Goal: Task Accomplishment & Management: Manage account settings

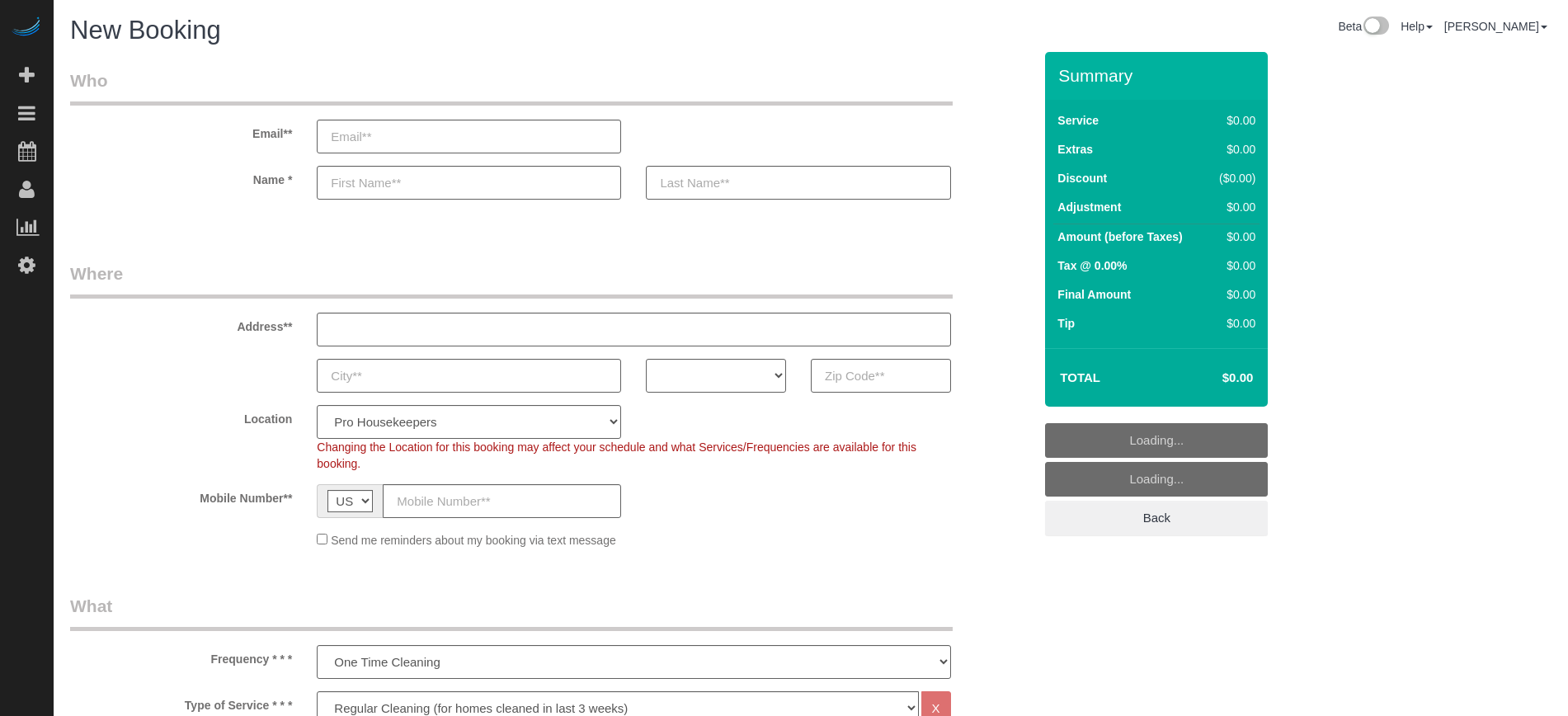
select select "4"
select select "number:9"
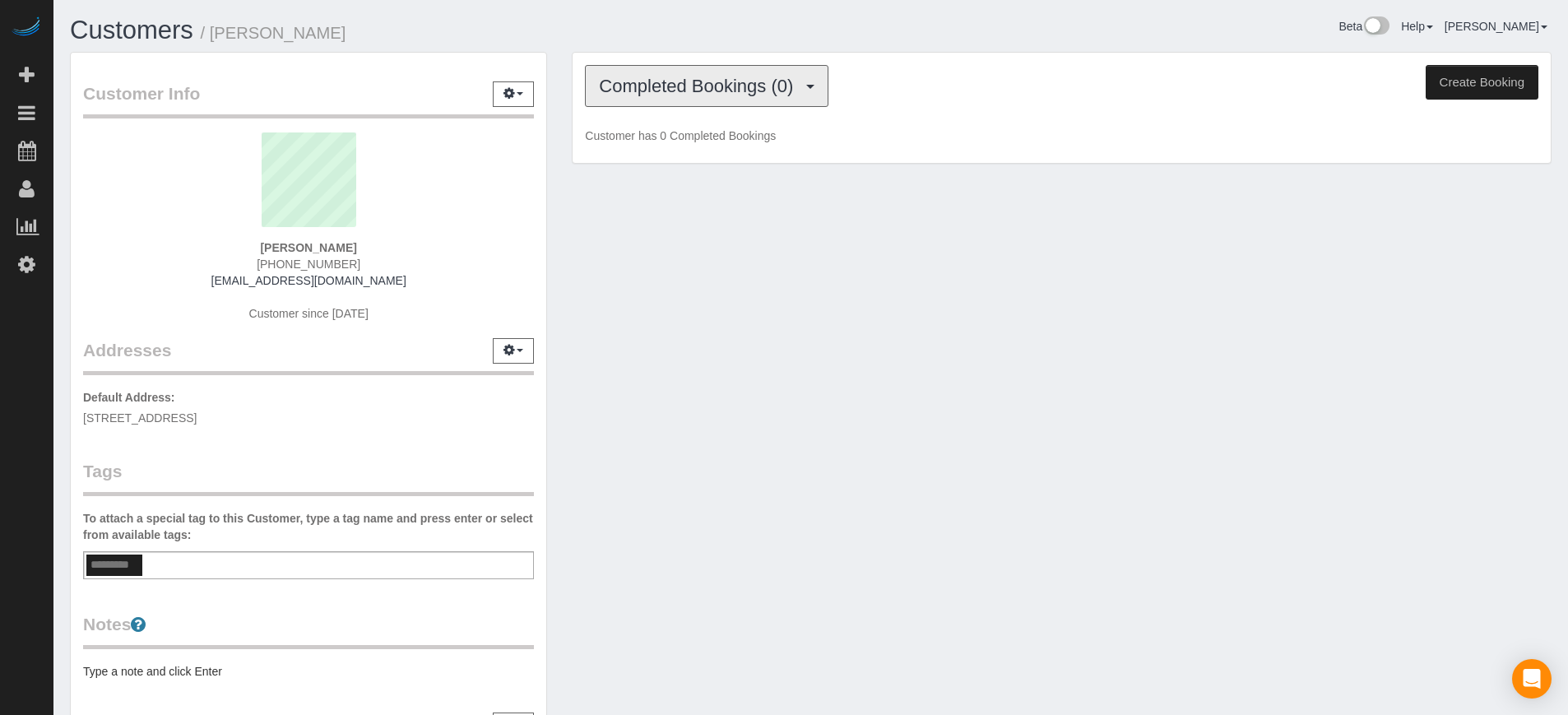
click at [683, 104] on button "Completed Bookings (0)" at bounding box center [706, 86] width 243 height 42
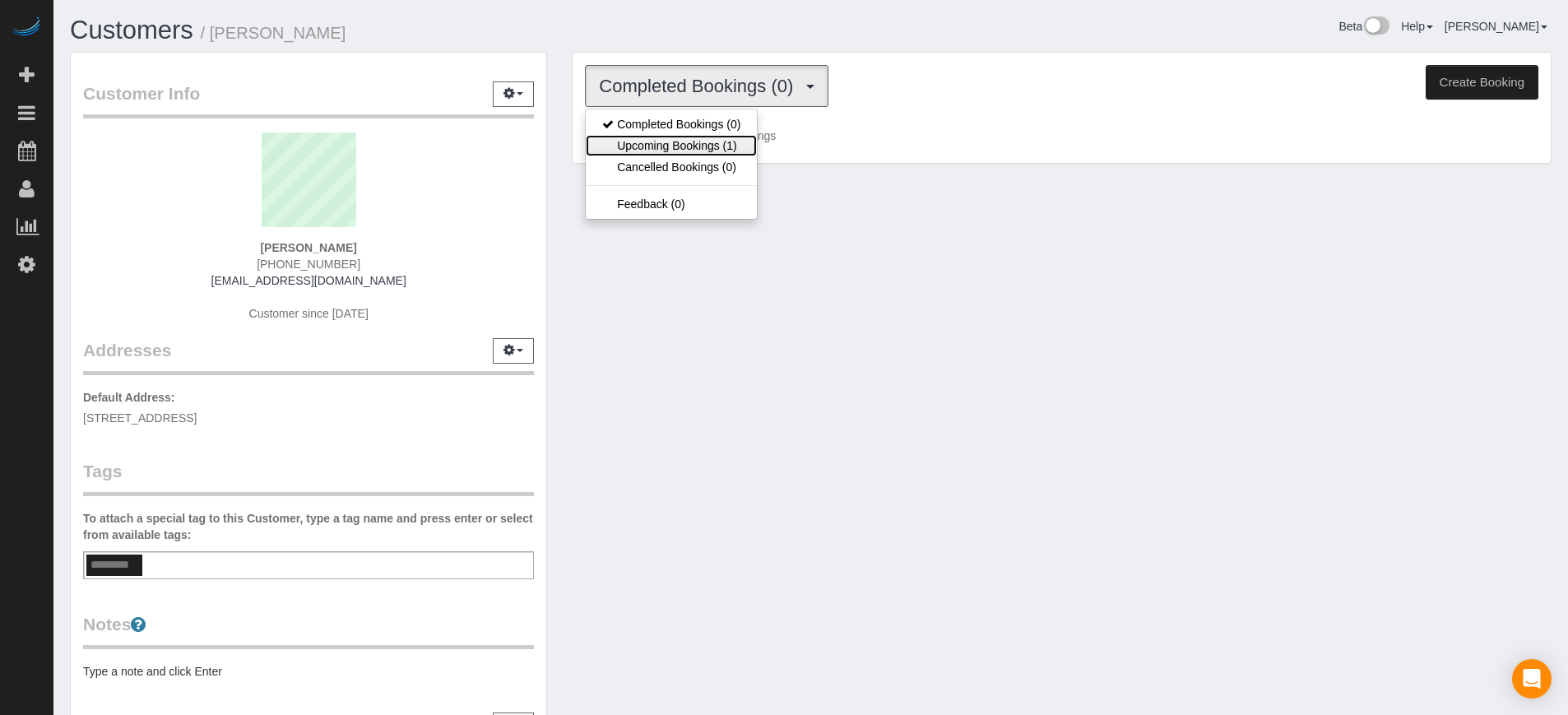
click at [693, 150] on link "Upcoming Bookings (1)" at bounding box center [671, 145] width 171 height 21
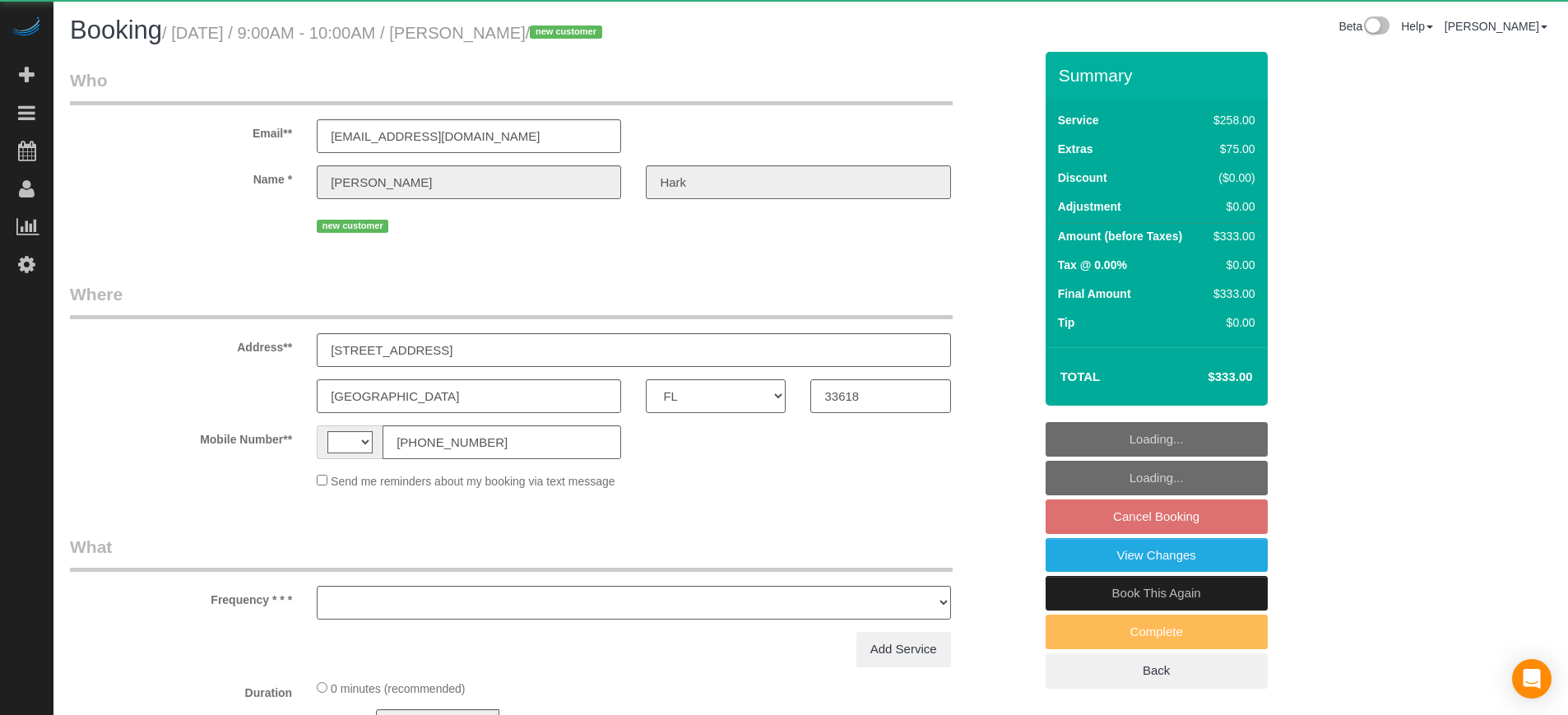
select select "FL"
select select "string:US"
select select "object:591"
select select "5"
select select "number:9"
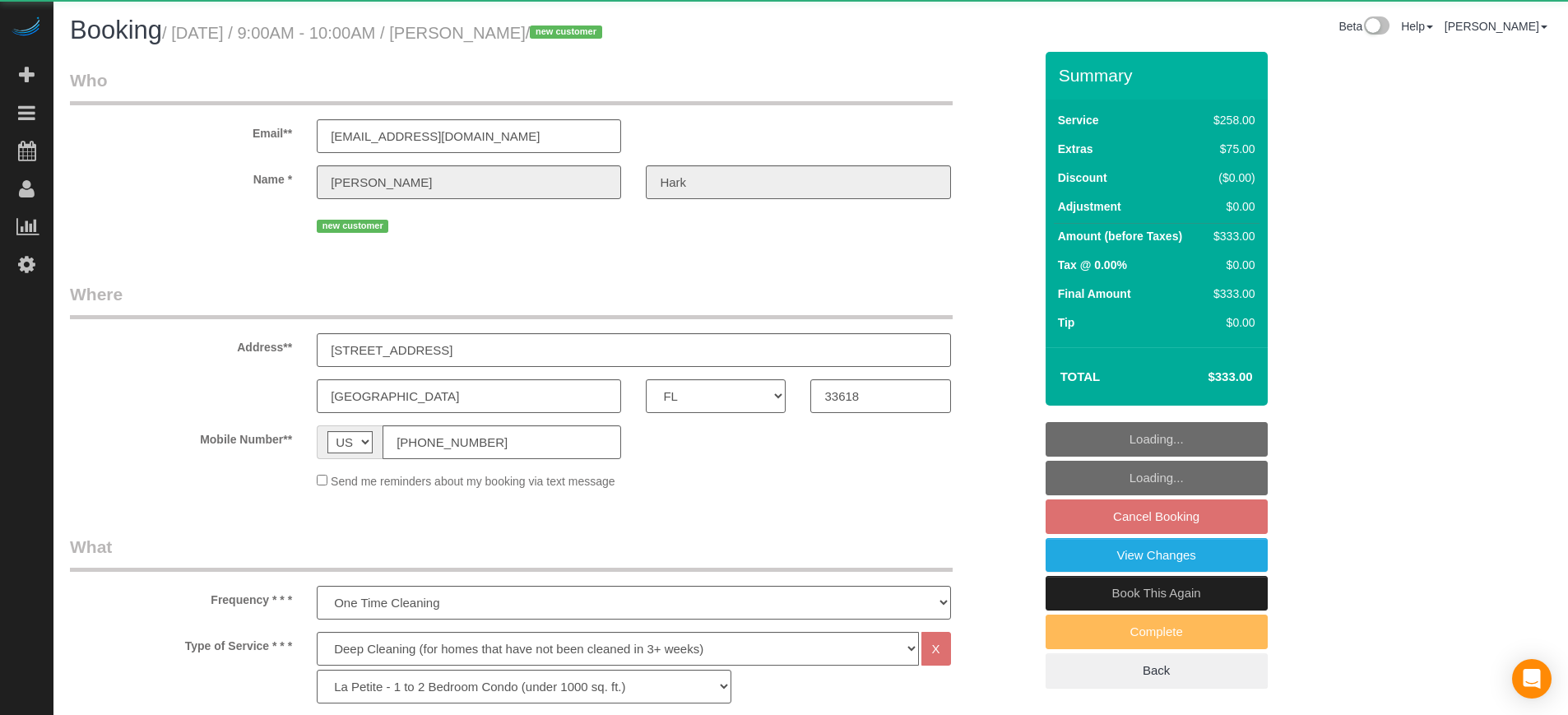
select select "object:835"
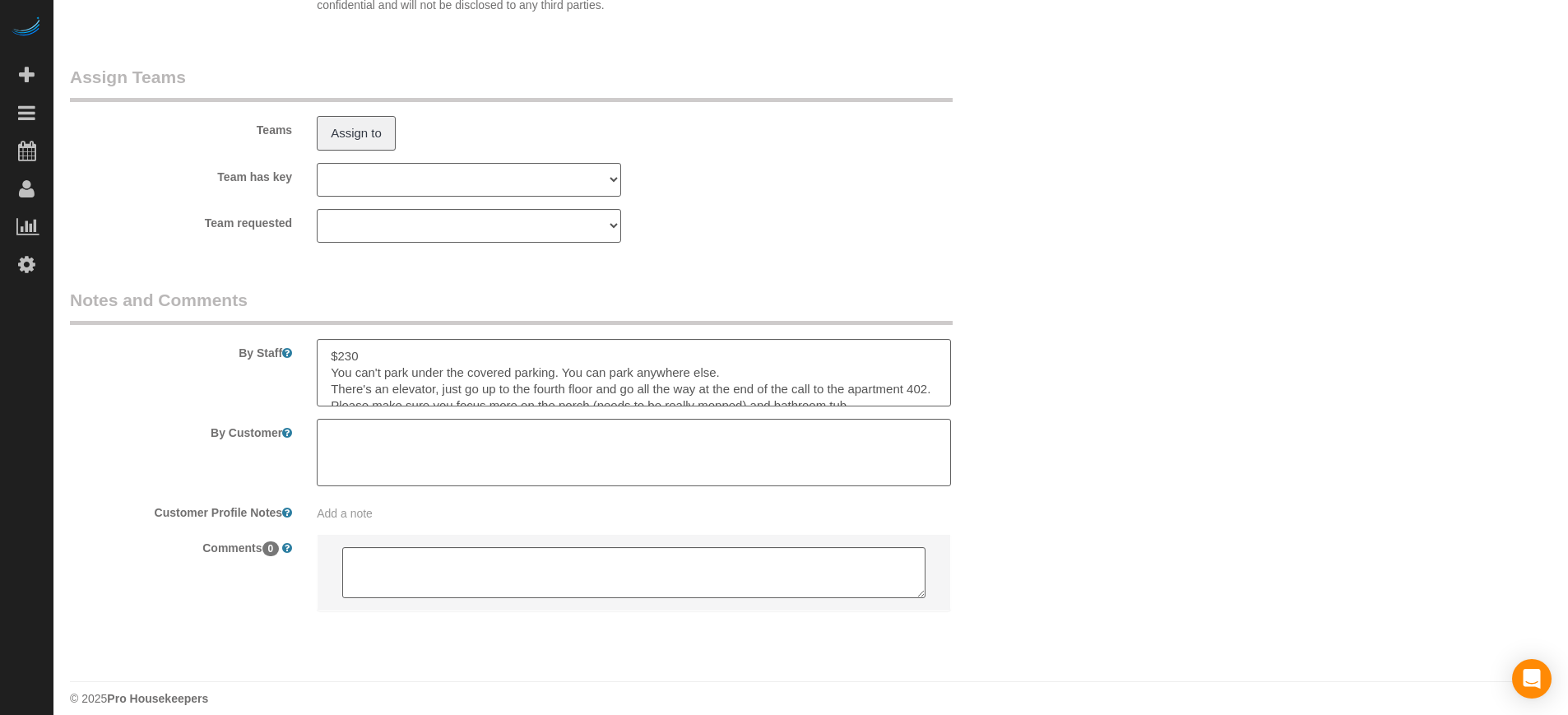
scroll to position [2767, 0]
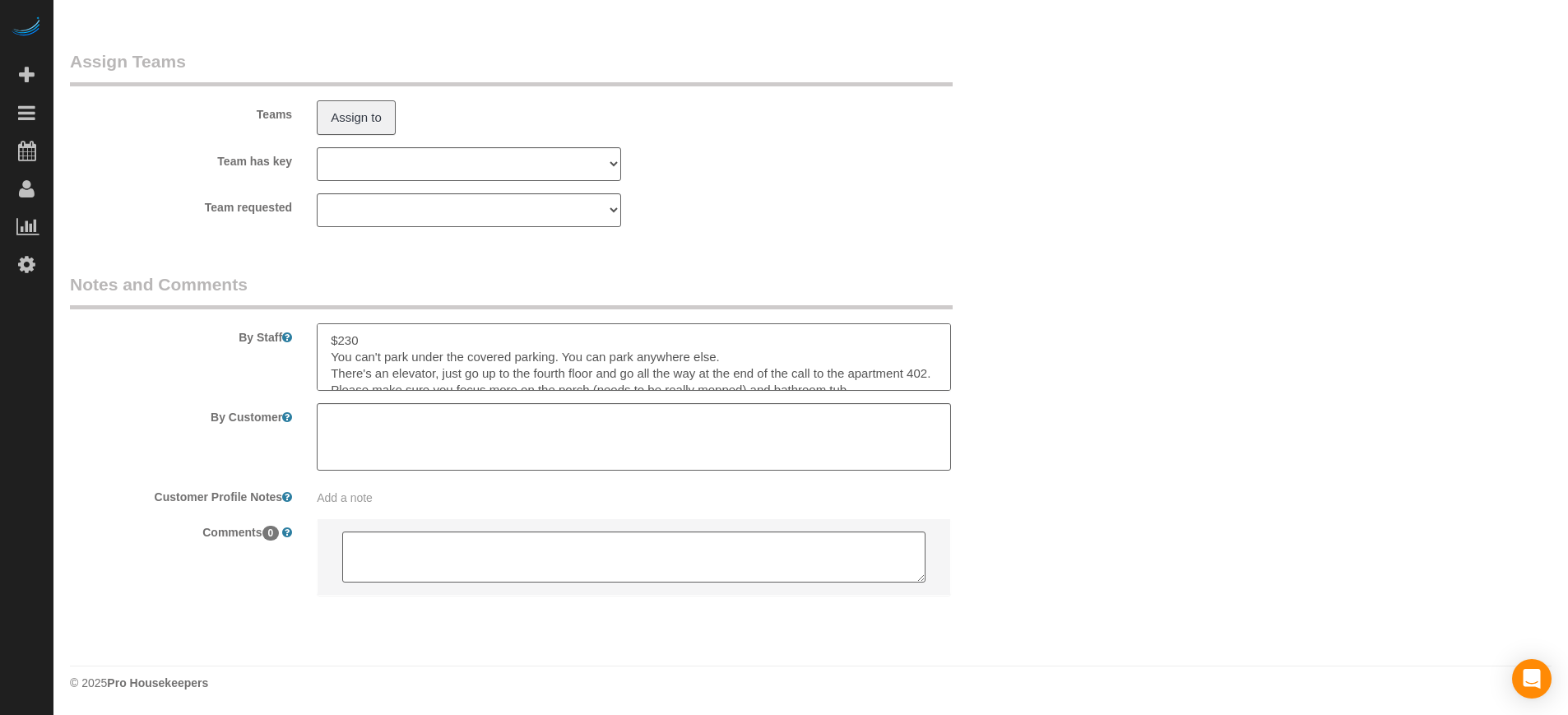
click at [460, 340] on textarea at bounding box center [633, 357] width 633 height 68
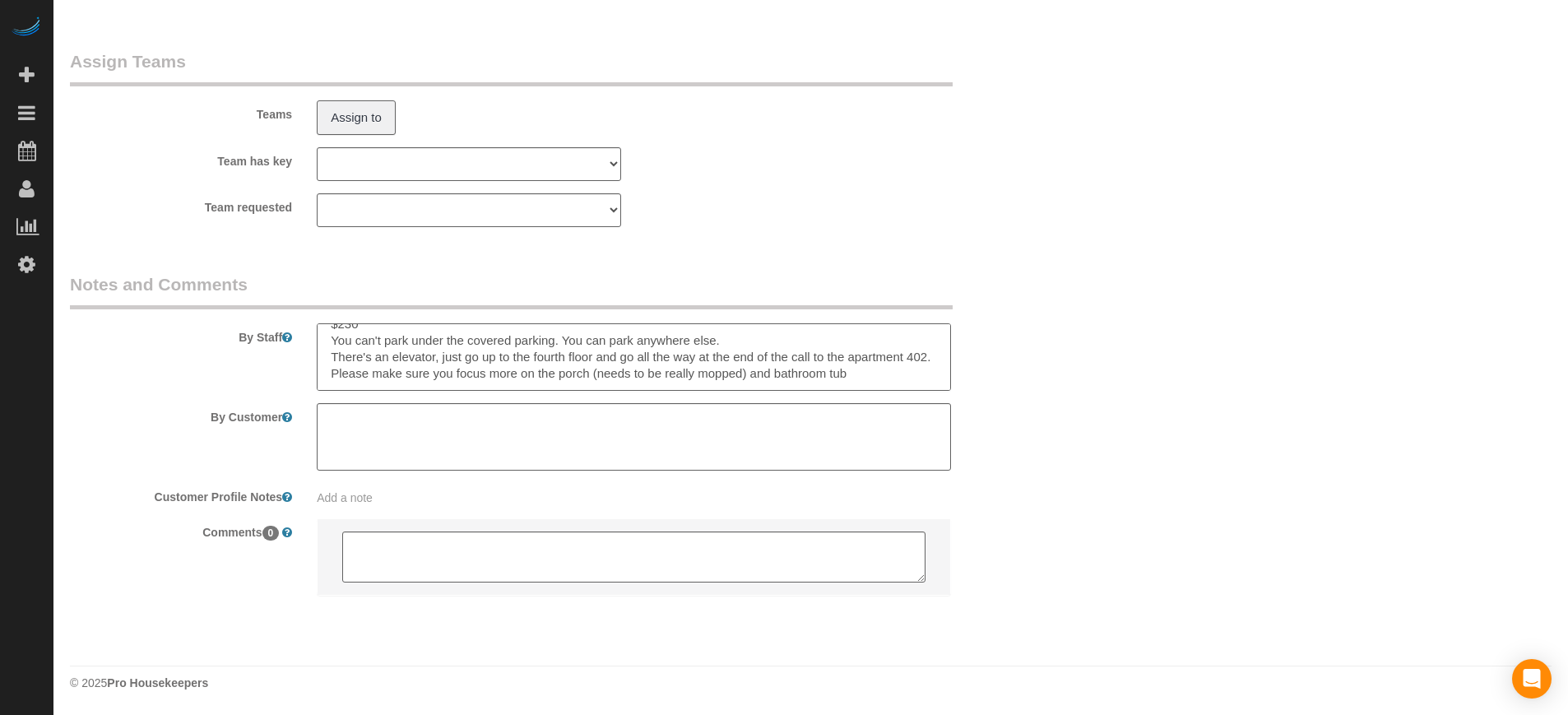
scroll to position [33, 0]
click at [249, 370] on div "By Staff" at bounding box center [551, 332] width 987 height 118
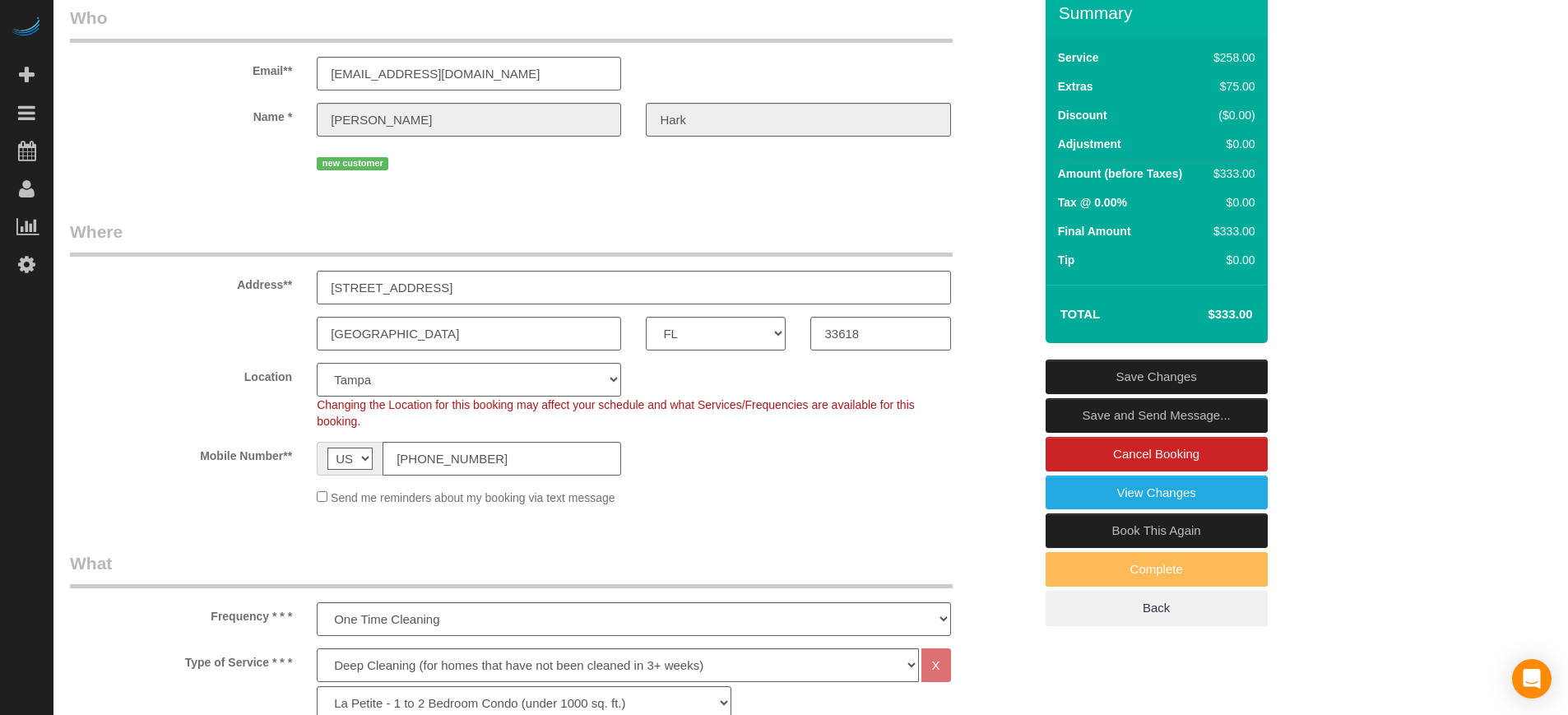
scroll to position [0, 0]
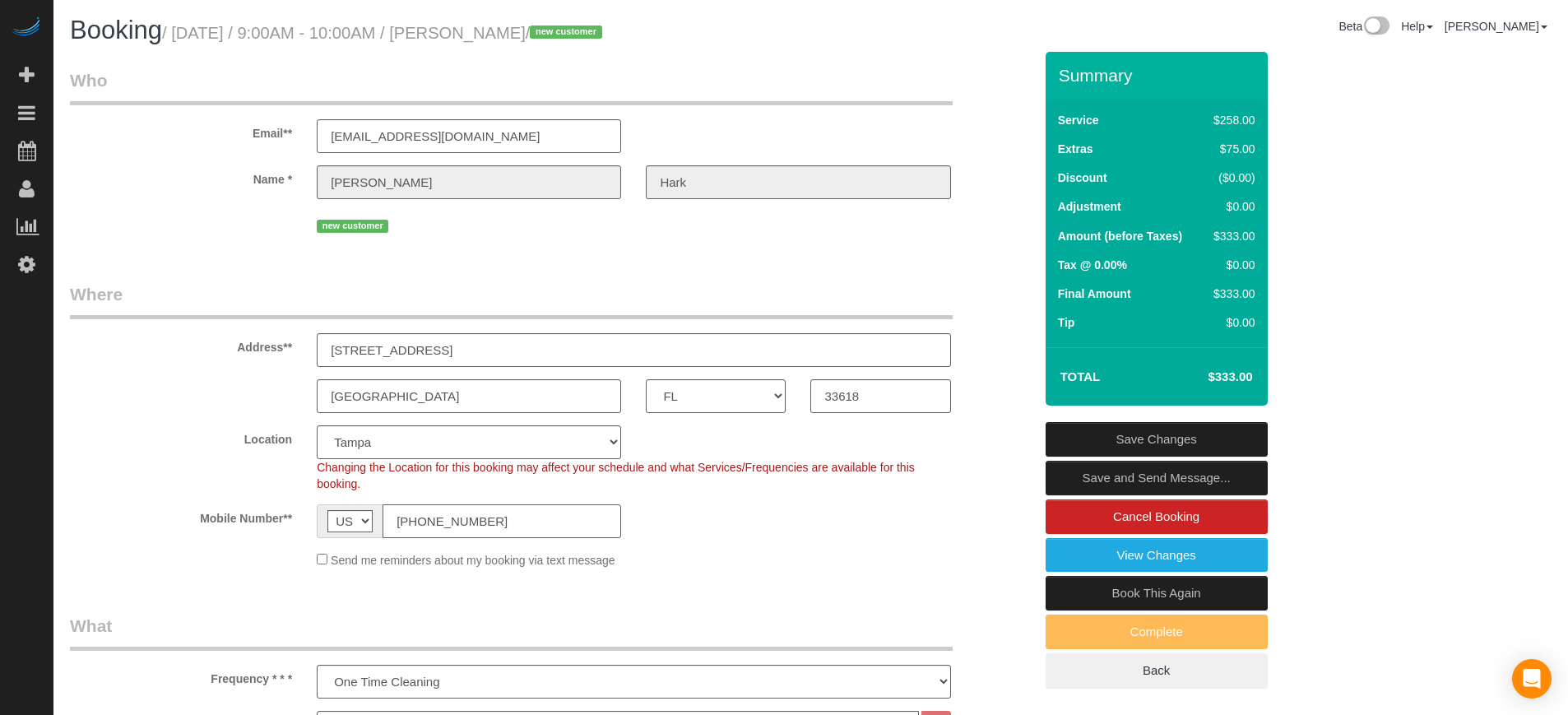
click at [446, 518] on input "[PHONE_NUMBER]" at bounding box center [501, 521] width 239 height 34
click at [195, 439] on label "Location" at bounding box center [181, 436] width 246 height 22
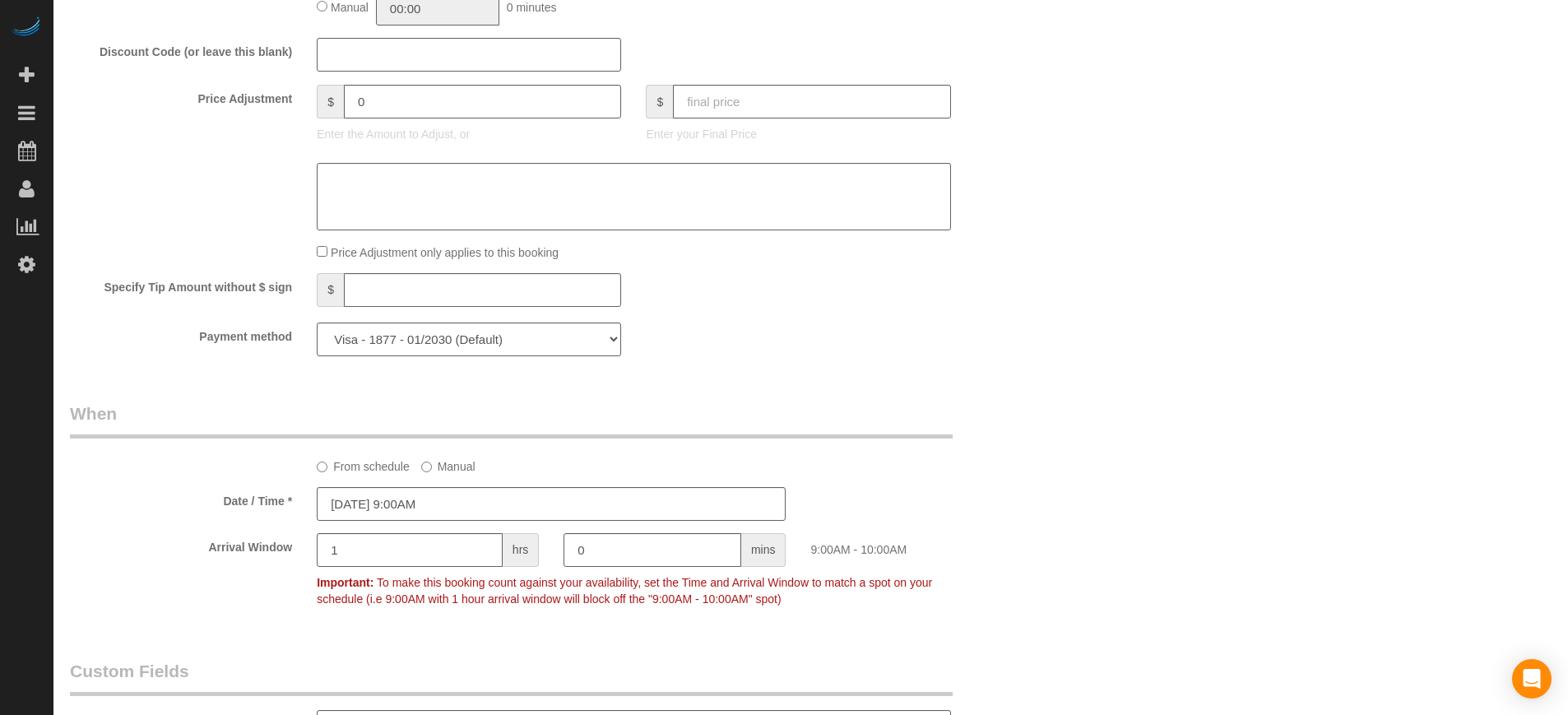
scroll to position [1841, 0]
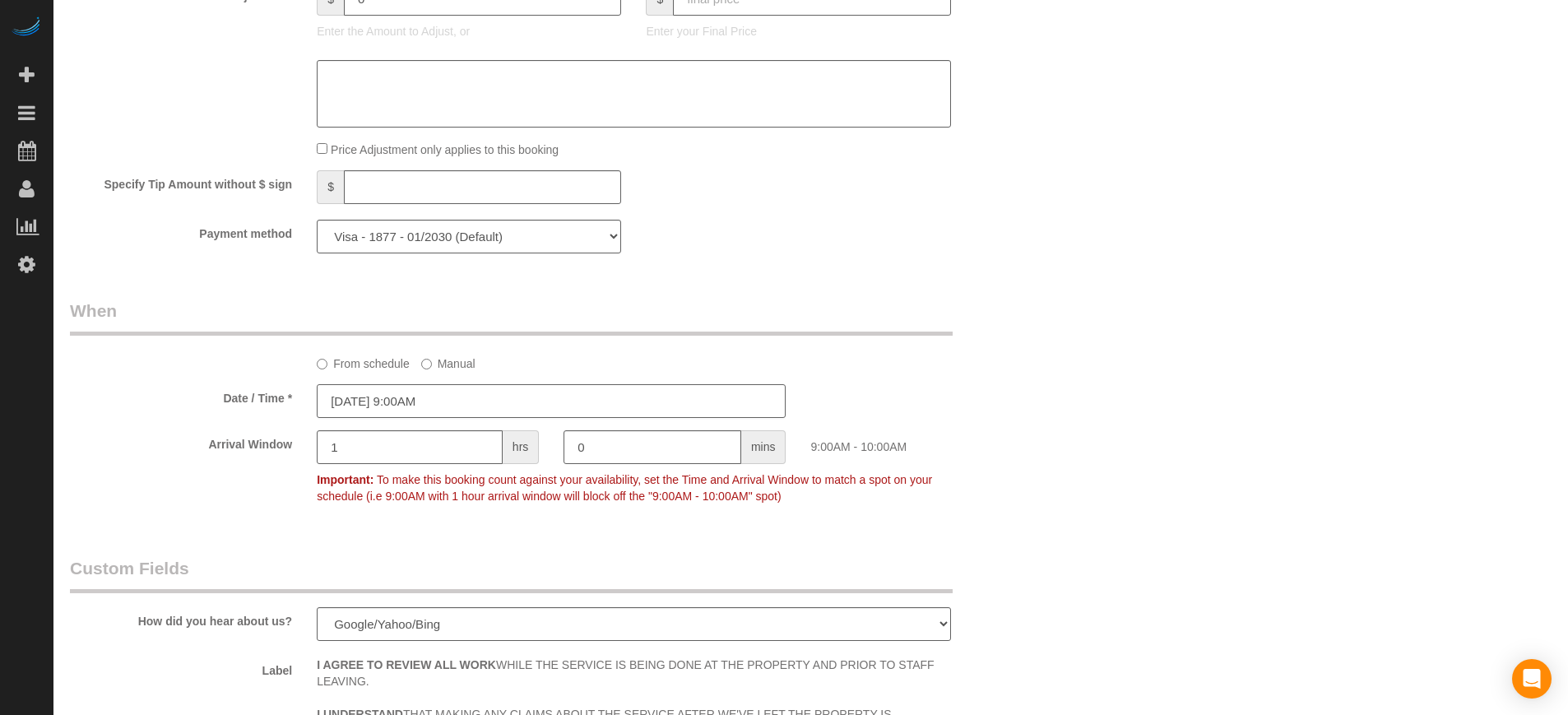
click at [465, 401] on input "08/19/2025 9:00AM" at bounding box center [551, 401] width 469 height 34
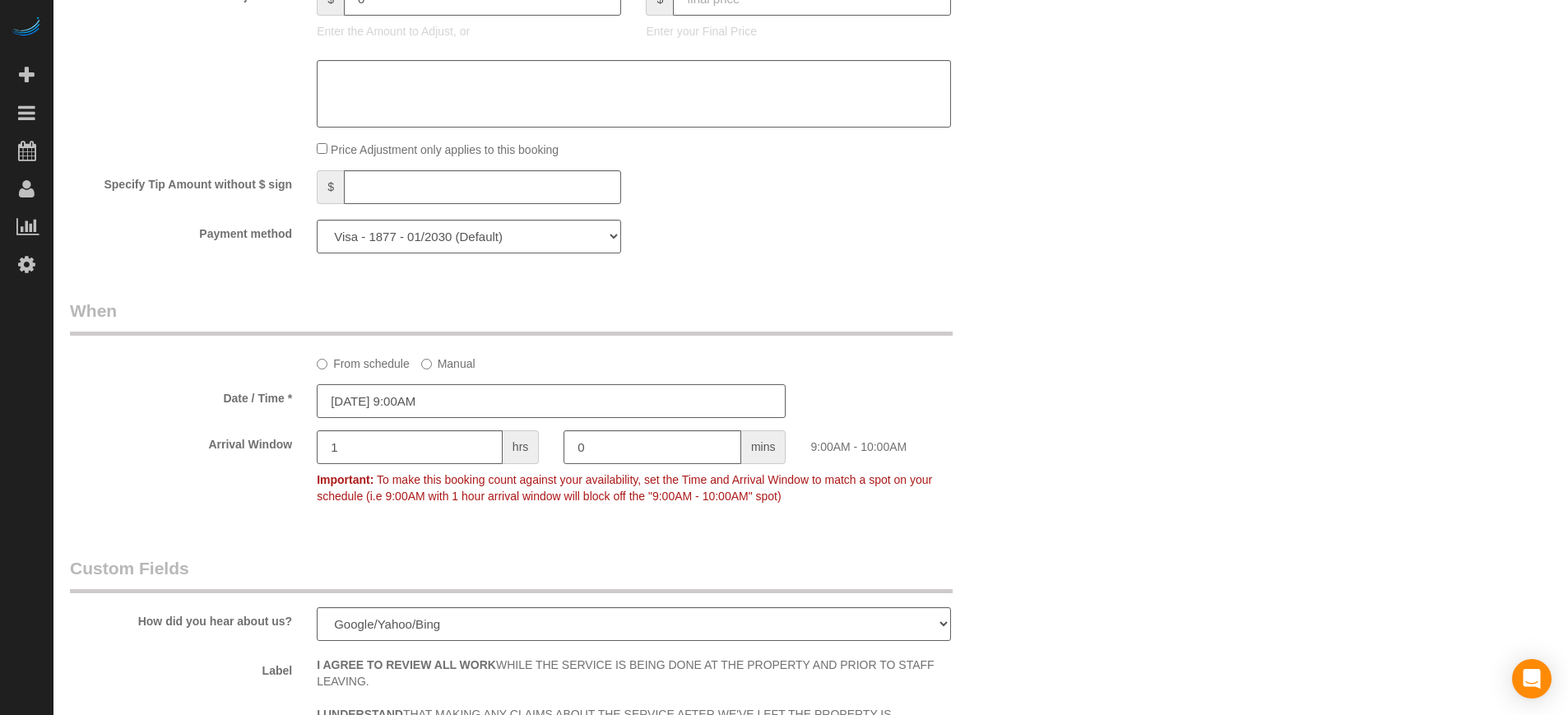
click at [495, 393] on input "08/19/2025 9:00AM" at bounding box center [551, 401] width 469 height 34
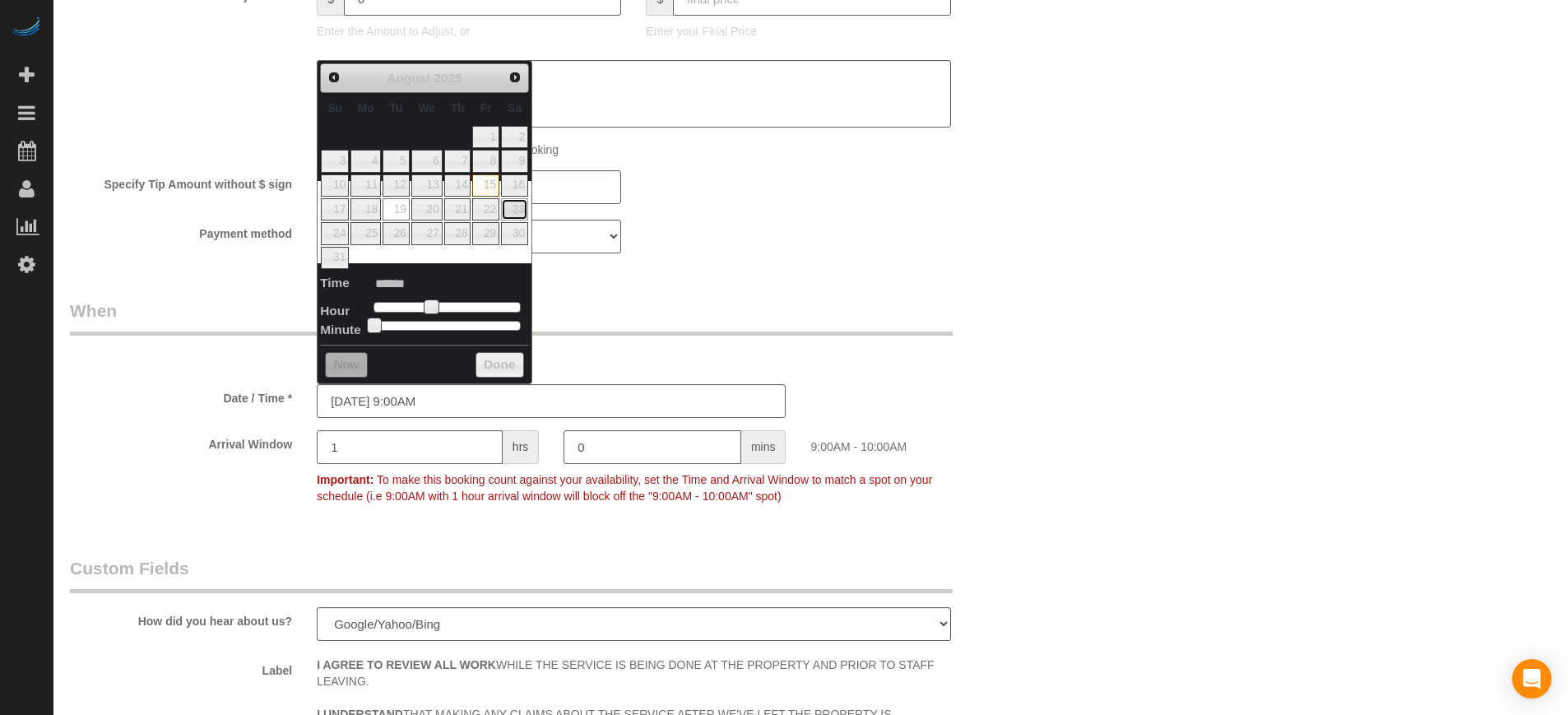
click at [515, 208] on link "23" at bounding box center [515, 209] width 27 height 22
click at [989, 361] on div "From schedule Manual" at bounding box center [551, 335] width 987 height 73
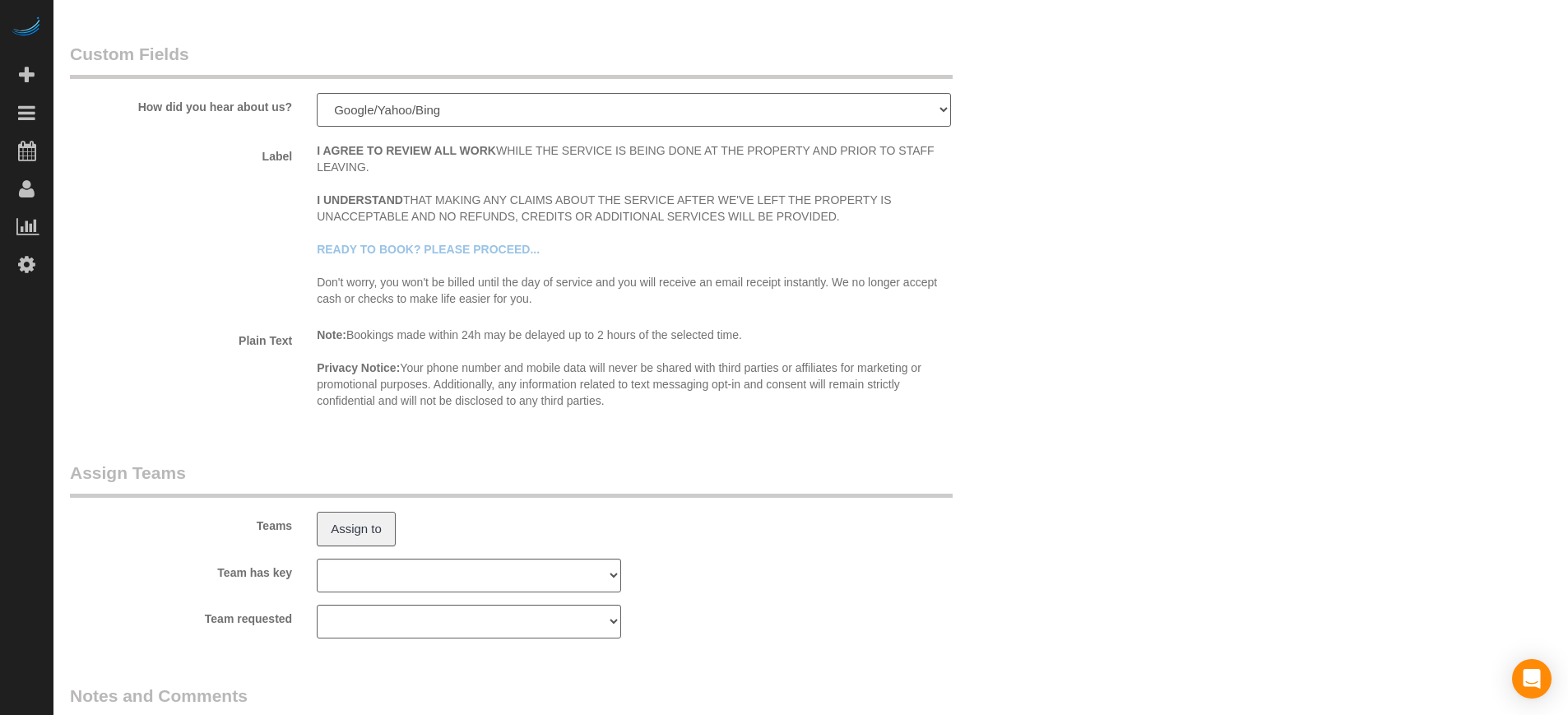
scroll to position [2047, 0]
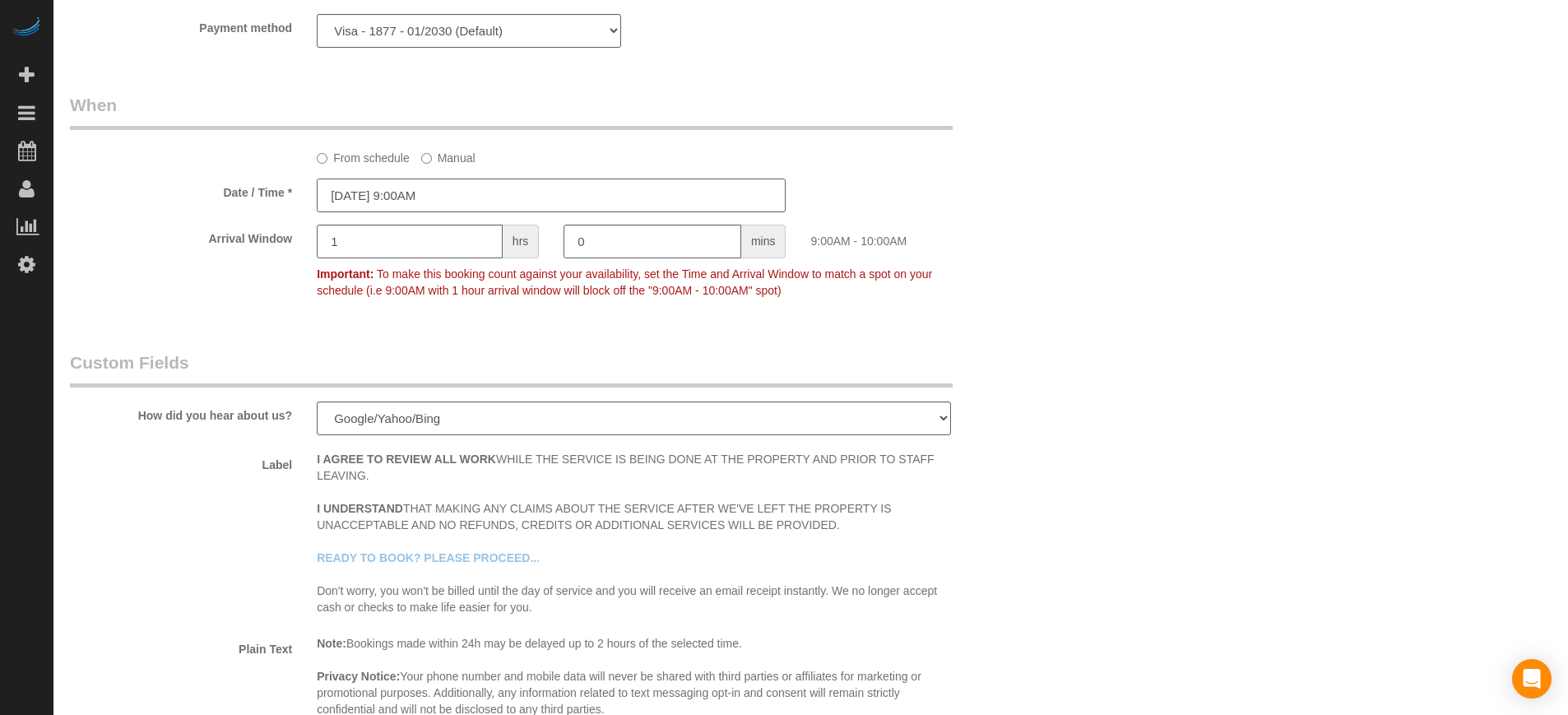
click at [479, 180] on input "08/23/2025 9:00AM" at bounding box center [551, 195] width 469 height 34
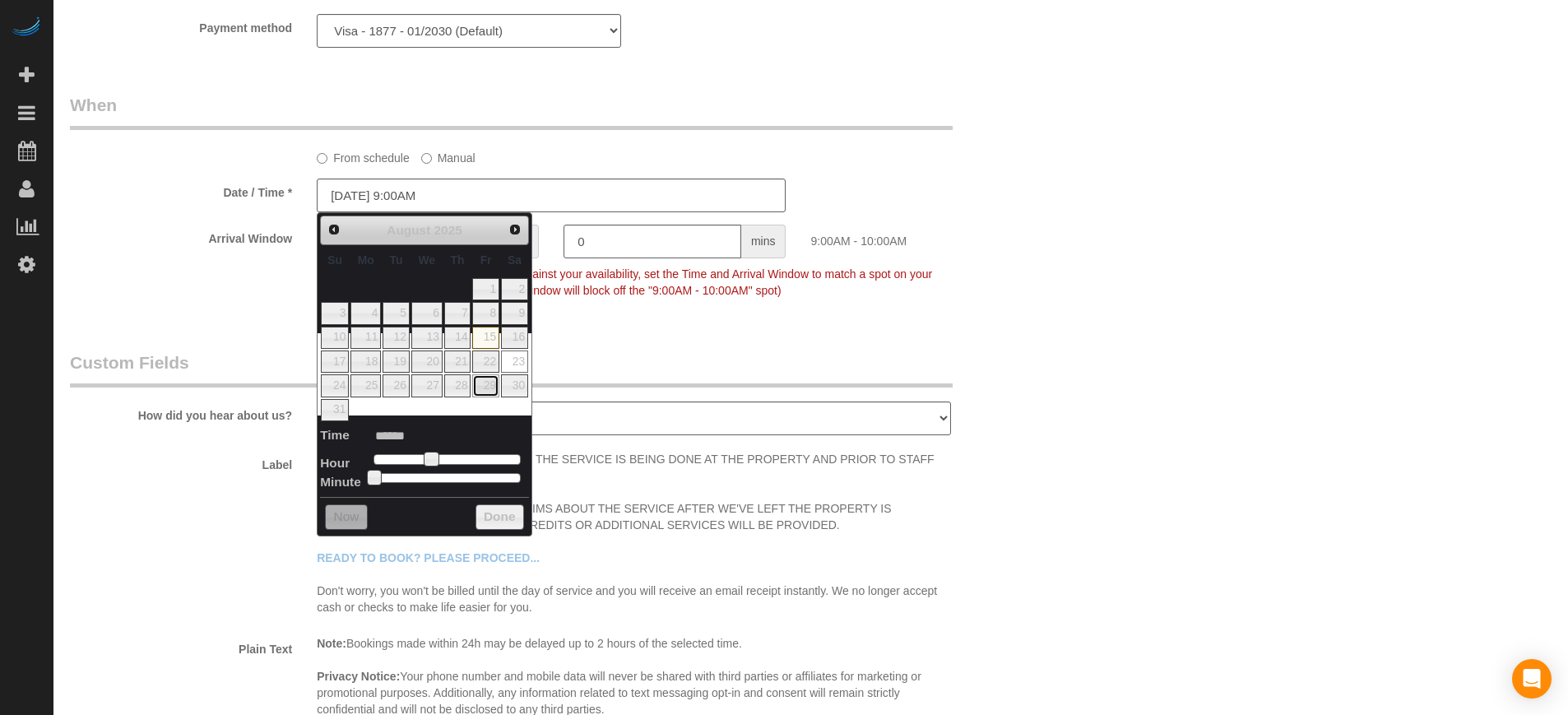
click at [491, 390] on link "29" at bounding box center [484, 385] width 26 height 22
type input "[DATE] 9:00AM"
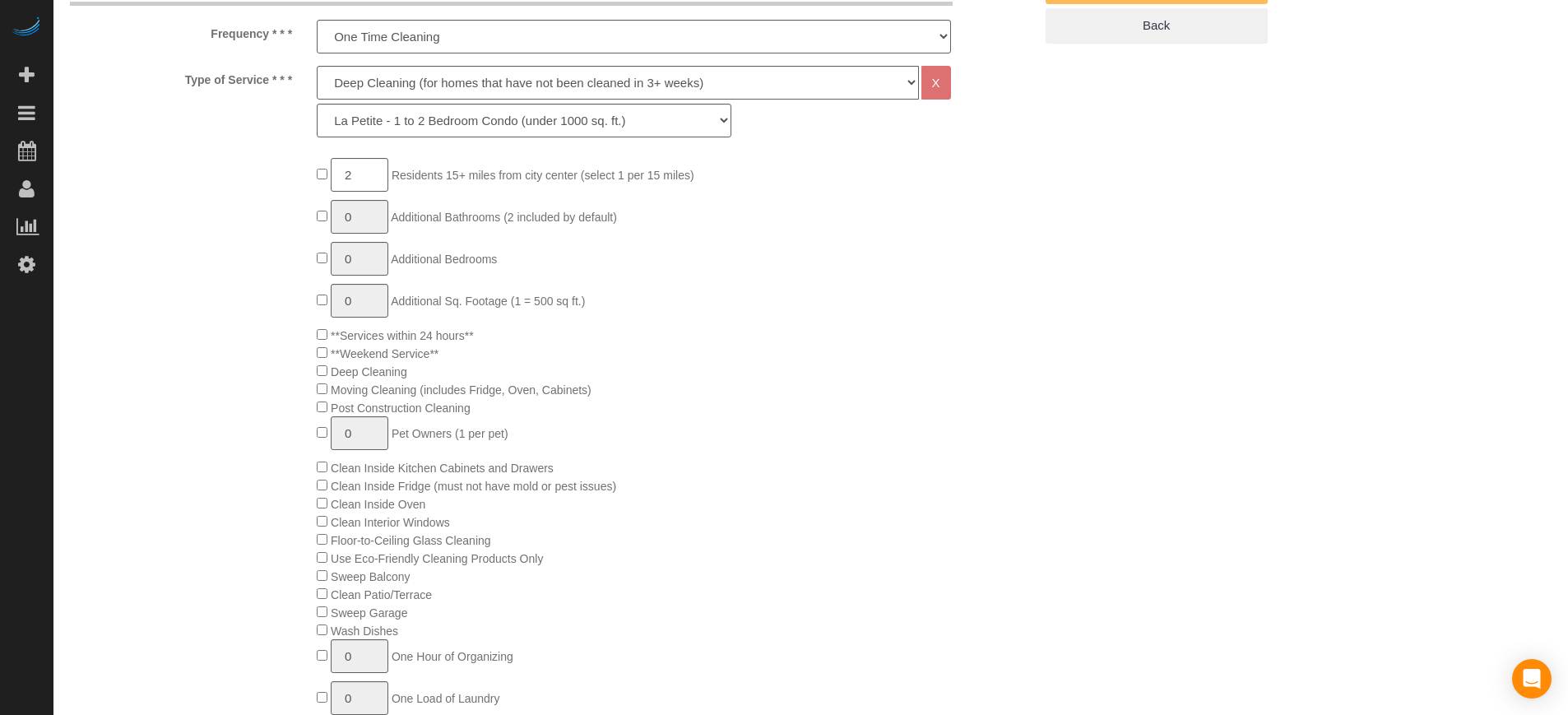
scroll to position [0, 0]
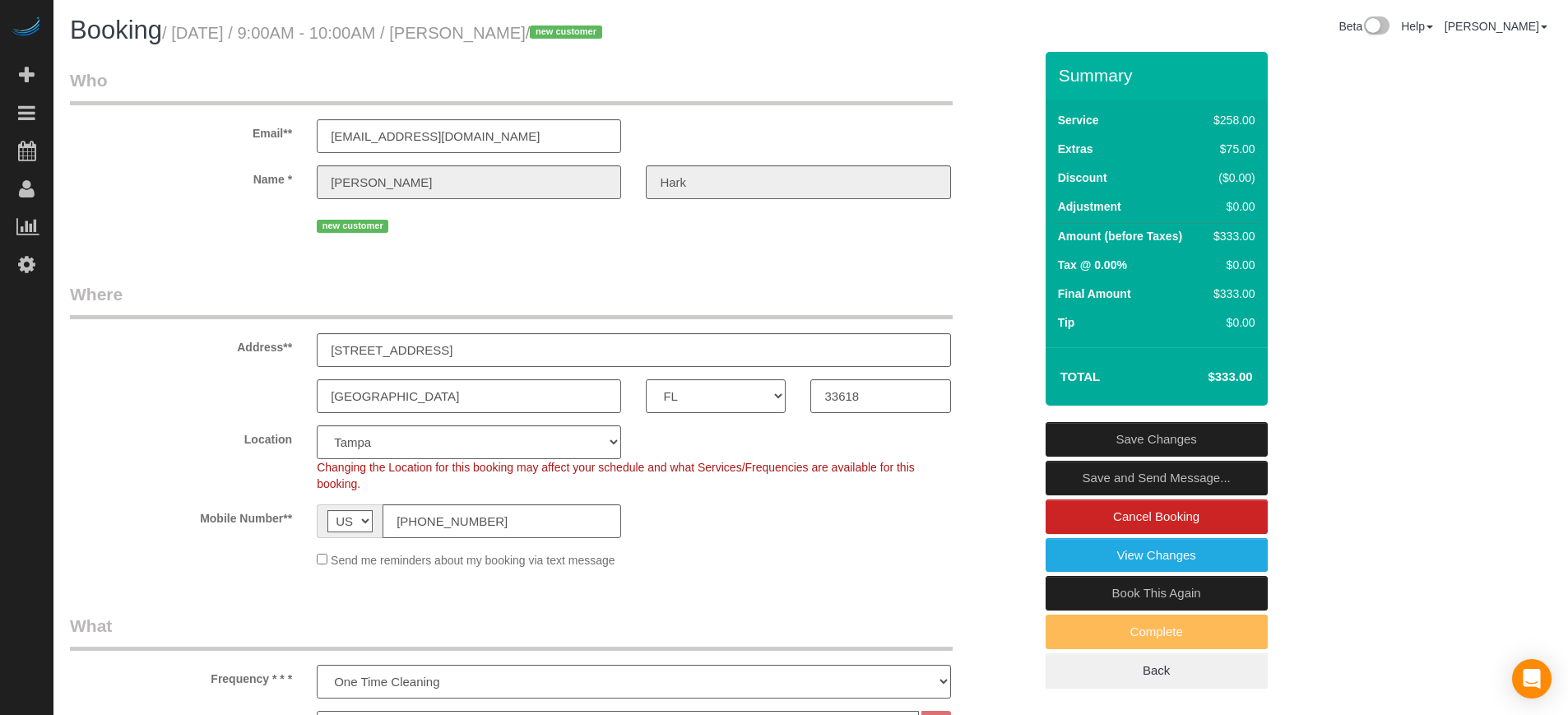
click at [1122, 438] on link "Save Changes" at bounding box center [1156, 439] width 222 height 35
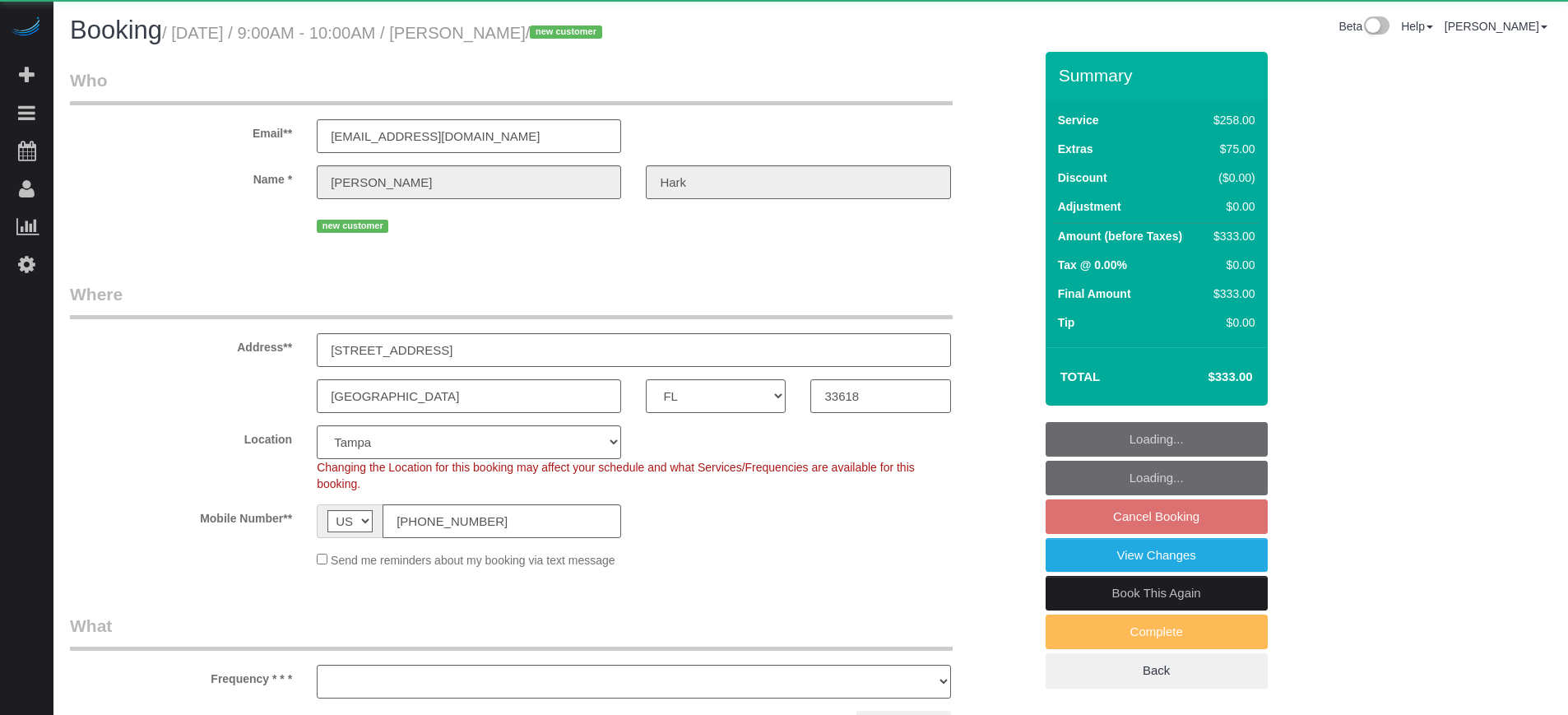
select select "FL"
select select "number:9"
select select "object:835"
select select "string:fspay-8e9305d6-f9ce-4f1a-899a-7925ca6a8db7"
select select "5"
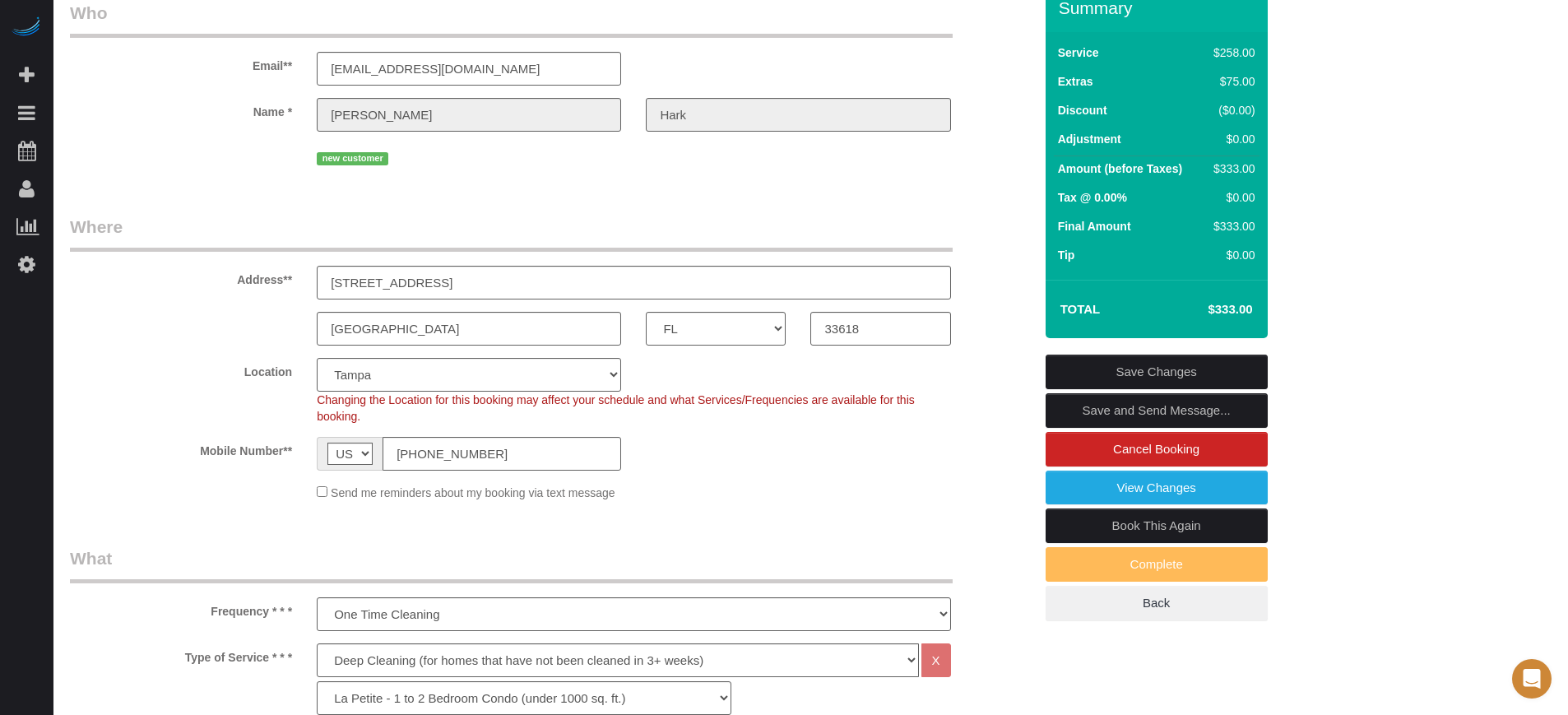
scroll to position [103, 0]
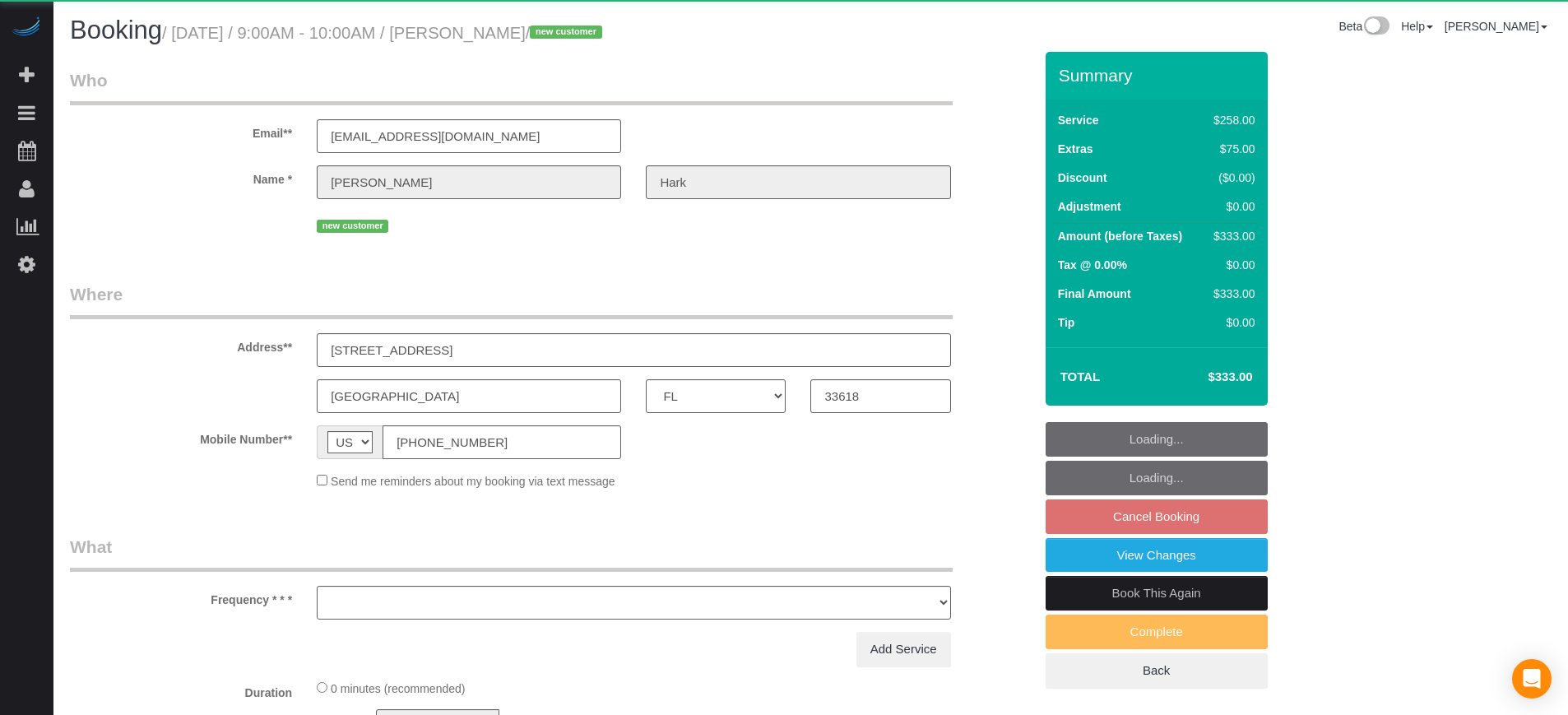
select select "FL"
select select "object:706"
select select "5"
select select "number:9"
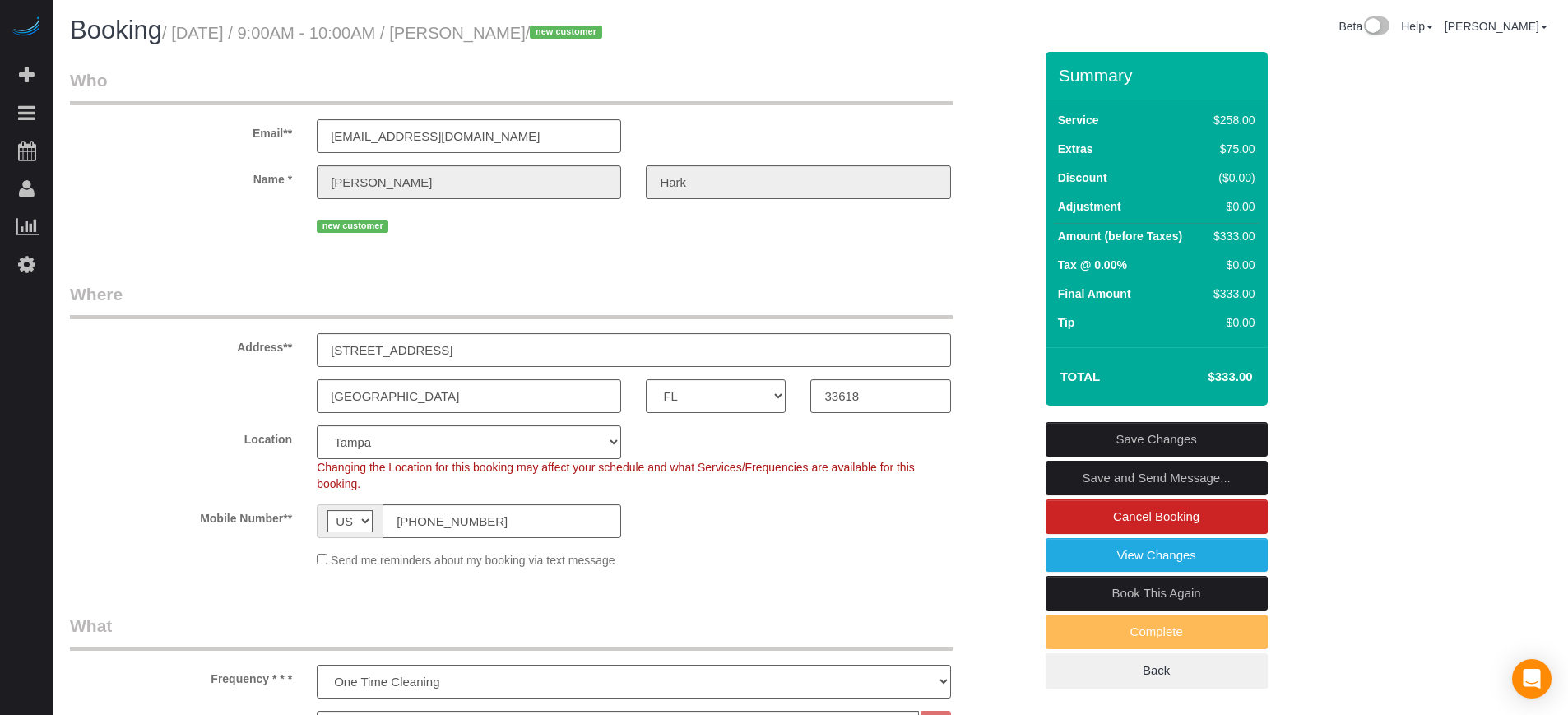
click at [722, 390] on select "AK AL AR AZ CA CO CT DC DE [GEOGRAPHIC_DATA] [GEOGRAPHIC_DATA] HI IA ID IL IN K…" at bounding box center [716, 396] width 140 height 34
click at [527, 241] on fieldset "Who Email** [EMAIL_ADDRESS][DOMAIN_NAME] Name * [PERSON_NAME][GEOGRAPHIC_DATA] …" at bounding box center [551, 159] width 963 height 181
